Goal: Transaction & Acquisition: Purchase product/service

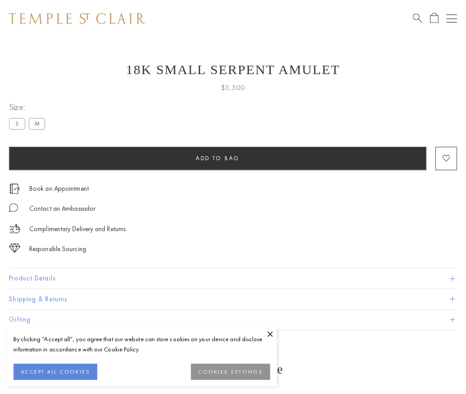
scroll to position [4, 0]
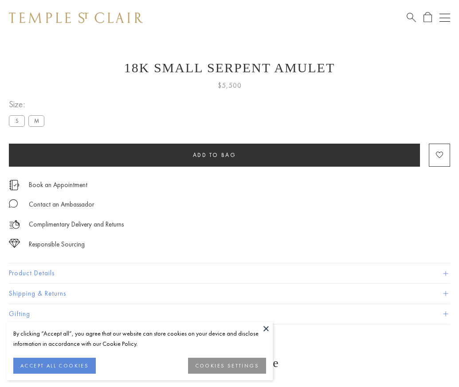
click at [214, 155] on span "Add to bag" at bounding box center [214, 155] width 43 height 8
